Goal: Task Accomplishment & Management: Use online tool/utility

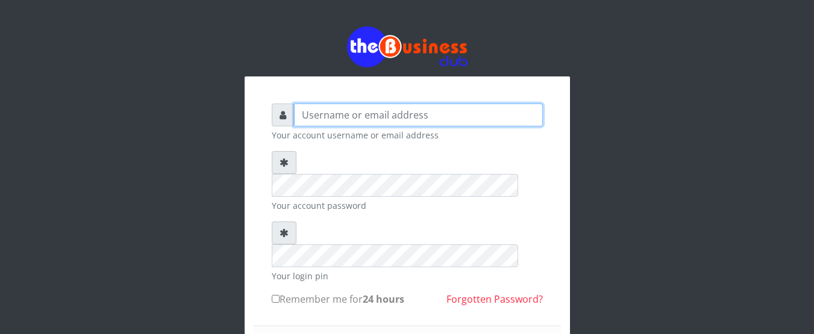
type input "GOLABICHI"
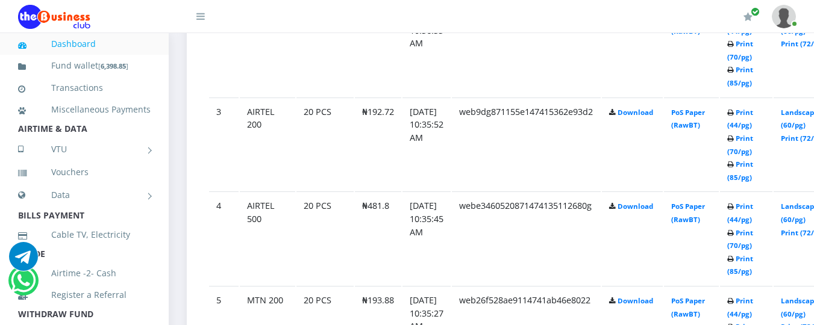
scroll to position [1138, 0]
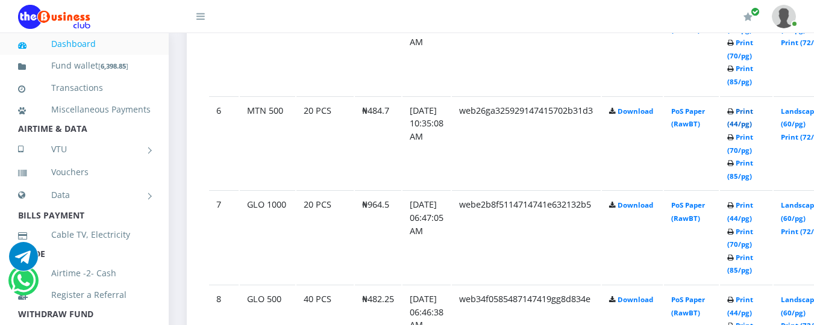
click at [753, 114] on link "Print (44/pg)" at bounding box center [740, 118] width 26 height 22
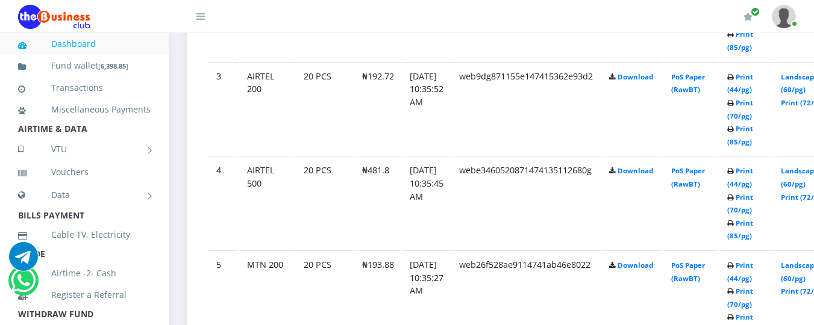
scroll to position [848, 0]
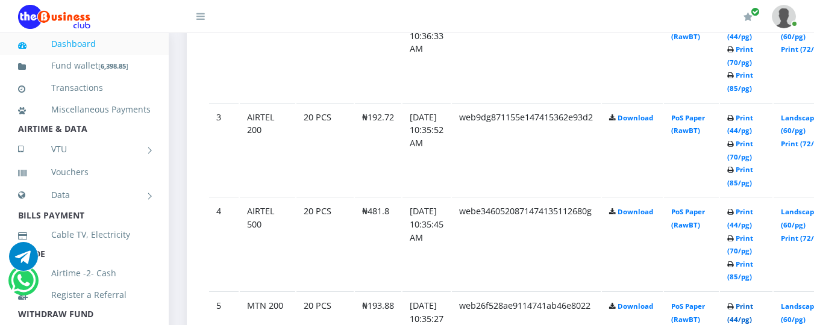
click at [753, 308] on link "Print (44/pg)" at bounding box center [740, 313] width 26 height 22
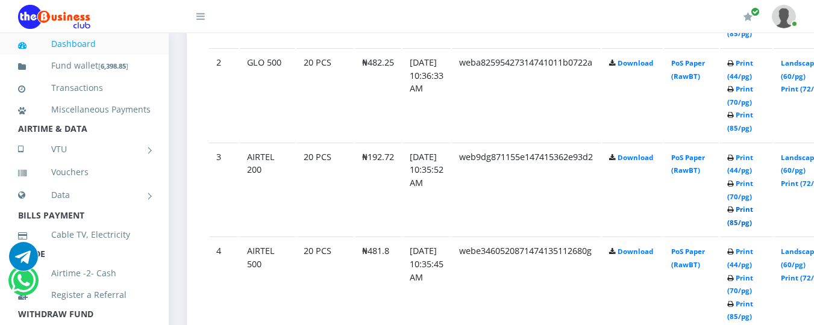
scroll to position [848, 0]
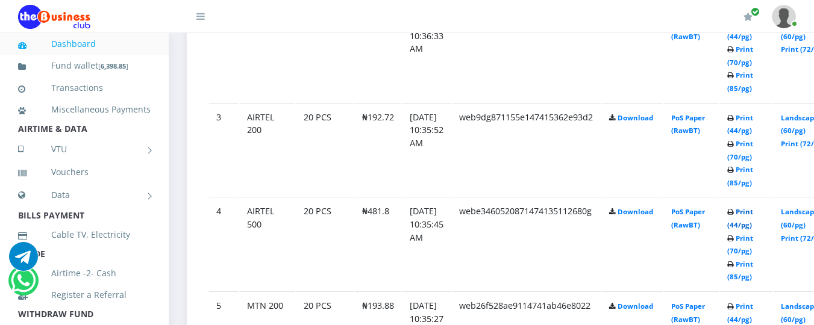
click at [753, 213] on link "Print (44/pg)" at bounding box center [740, 218] width 26 height 22
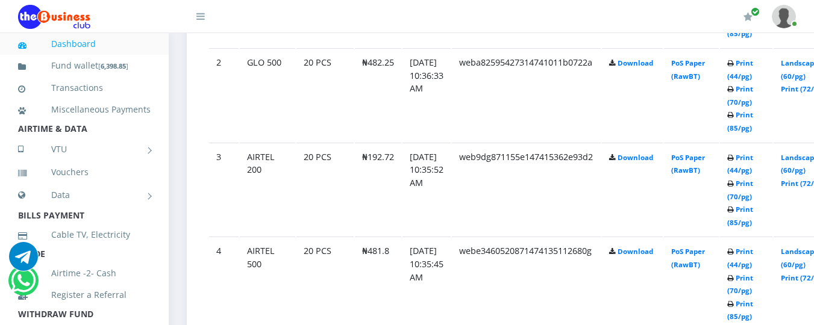
scroll to position [848, 0]
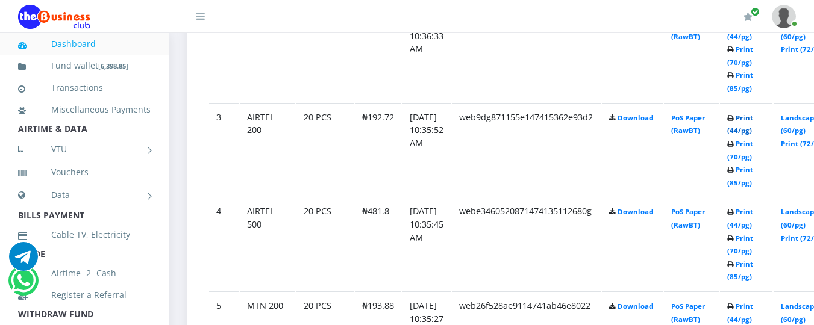
click at [753, 121] on link "Print (44/pg)" at bounding box center [740, 124] width 26 height 22
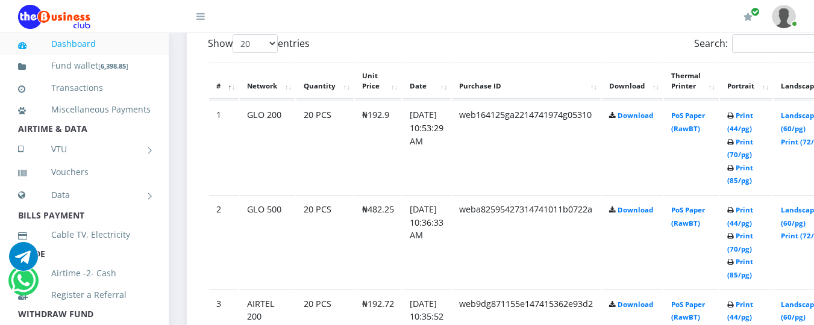
scroll to position [660, 0]
click at [753, 212] on link "Print (44/pg)" at bounding box center [740, 217] width 26 height 22
click at [753, 118] on link "Print (44/pg)" at bounding box center [740, 122] width 26 height 22
